Goal: Information Seeking & Learning: Learn about a topic

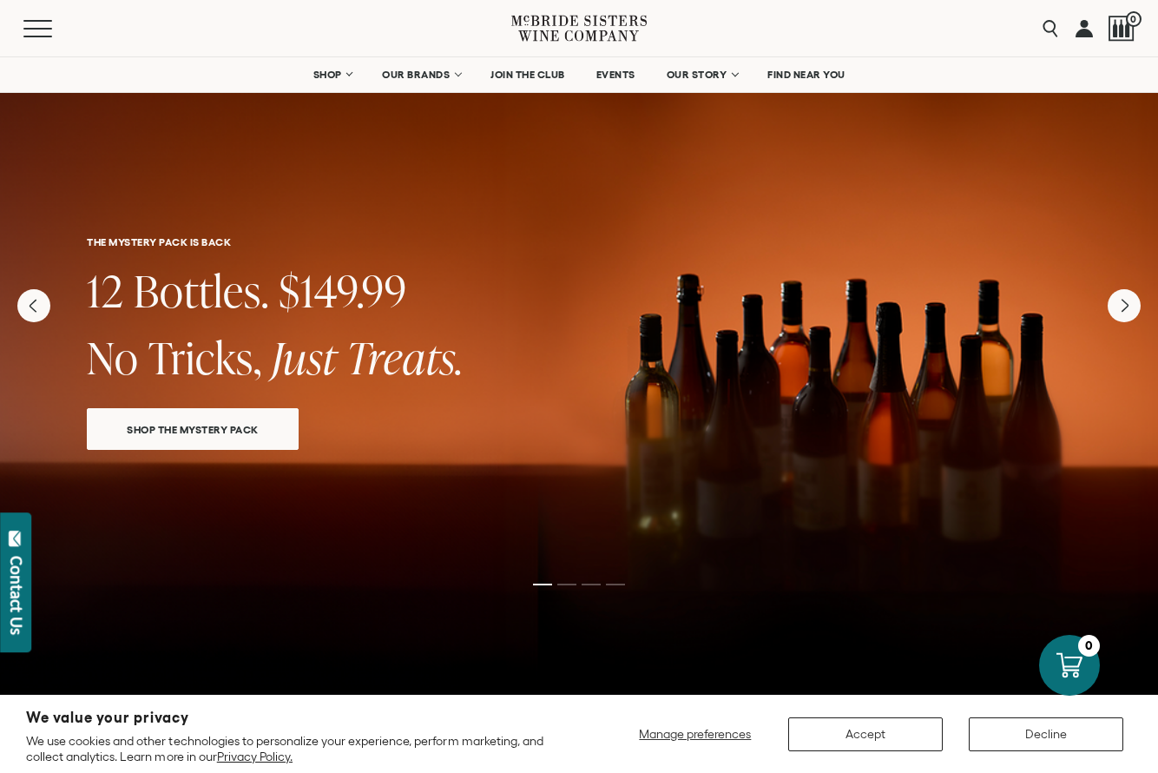
click at [618, 227] on div "THE MYSTERY PACK IS BACK 12 Bottles. $149.99 No Tricks, Just Treats. SHOP THE M…" at bounding box center [579, 274] width 1158 height 437
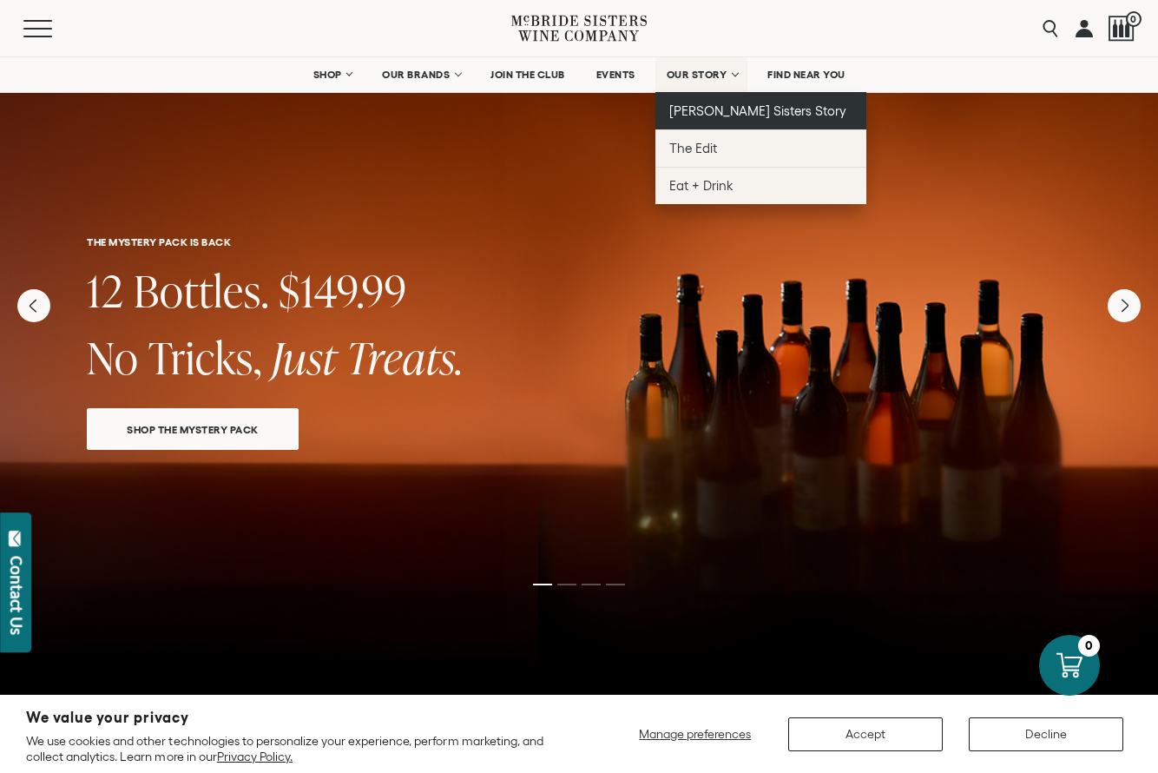
click at [719, 105] on span "[PERSON_NAME] Sisters Story" at bounding box center [758, 110] width 178 height 15
